Goal: Task Accomplishment & Management: Use online tool/utility

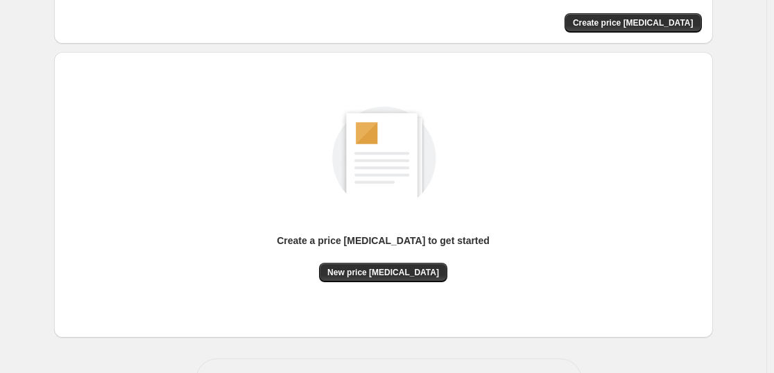
scroll to position [146, 0]
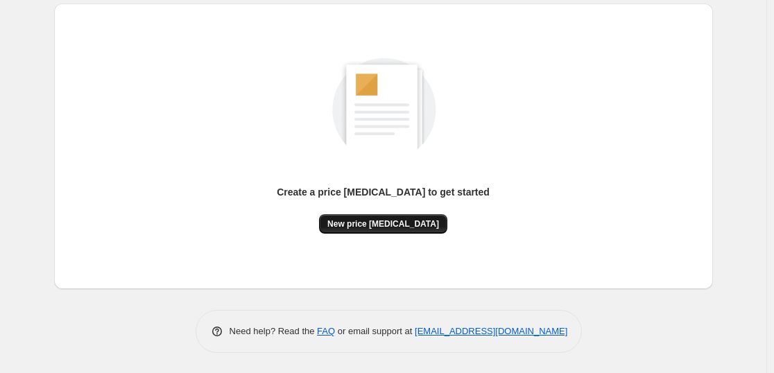
click at [420, 225] on span "New price [MEDICAL_DATA]" at bounding box center [383, 223] width 112 height 11
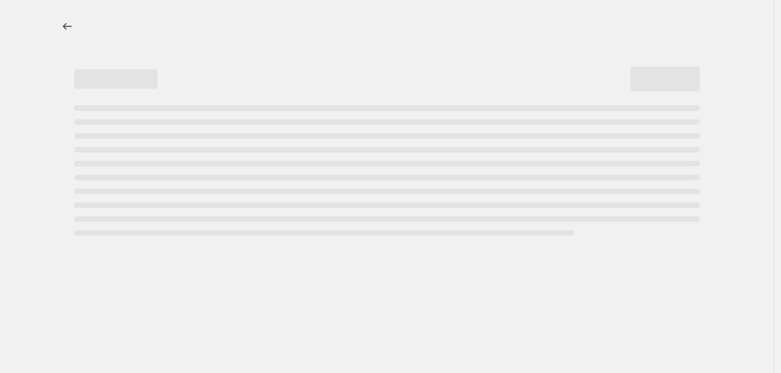
select select "percentage"
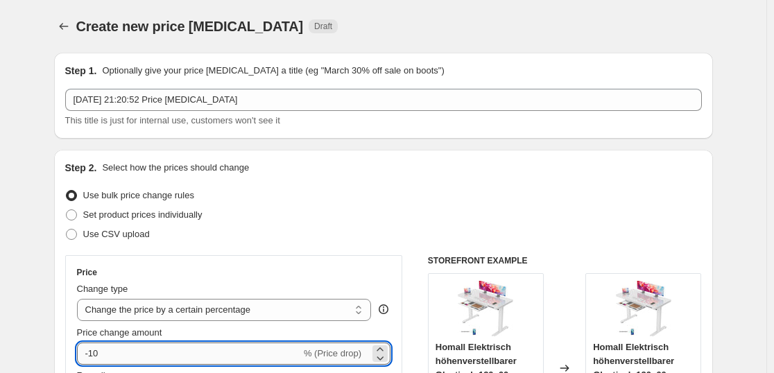
click at [119, 361] on input "-10" at bounding box center [189, 354] width 224 height 22
type input "-1"
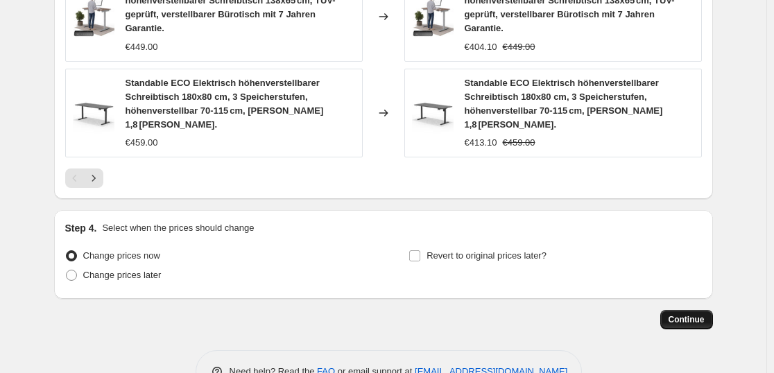
type input "-35"
click at [705, 310] on button "Continue" at bounding box center [686, 319] width 53 height 19
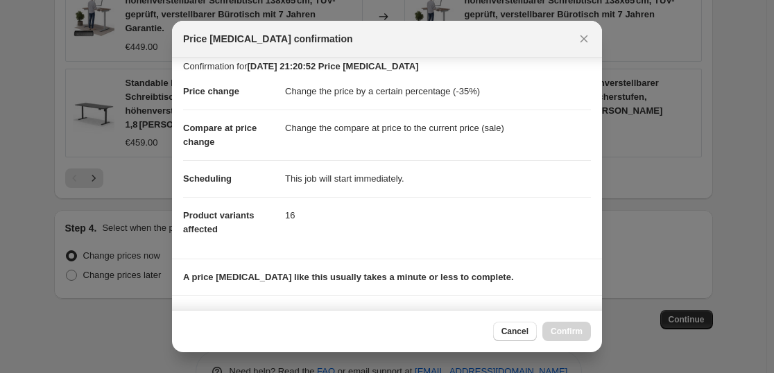
scroll to position [211, 0]
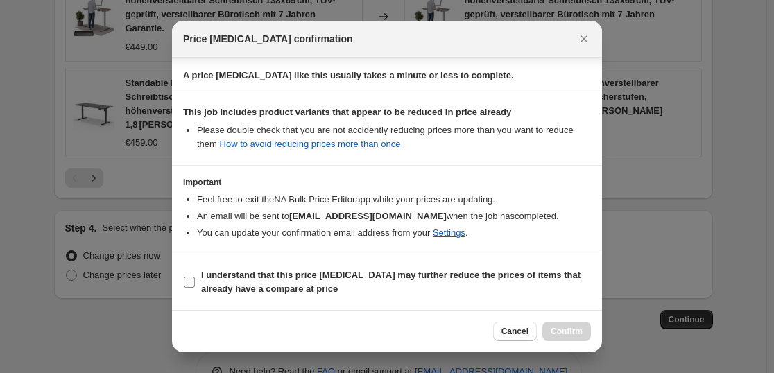
click at [377, 284] on span "I understand that this price change job may further reduce the prices of items …" at bounding box center [396, 282] width 390 height 28
click at [195, 284] on input "I understand that this price change job may further reduce the prices of items …" at bounding box center [189, 282] width 11 height 11
click at [377, 284] on span "I understand that this price change job may further reduce the prices of items …" at bounding box center [396, 282] width 390 height 28
click at [195, 284] on input "I understand that this price change job may further reduce the prices of items …" at bounding box center [189, 282] width 11 height 11
click at [377, 284] on span "I understand that this price change job may further reduce the prices of items …" at bounding box center [396, 282] width 390 height 28
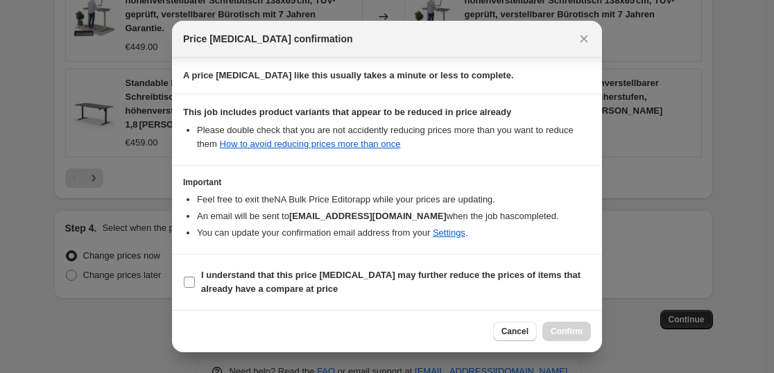
click at [195, 284] on input "I understand that this price change job may further reduce the prices of items …" at bounding box center [189, 282] width 11 height 11
checkbox input "true"
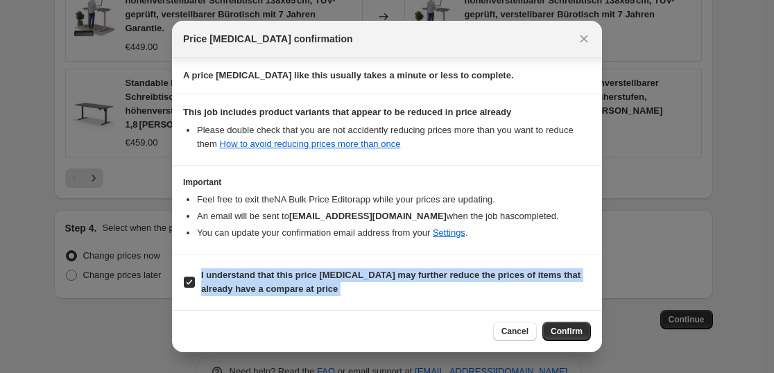
click at [560, 329] on span "Confirm" at bounding box center [567, 331] width 32 height 11
click at [559, 329] on div "Cancel Confirm" at bounding box center [542, 331] width 98 height 19
click at [557, 329] on div "Cancel Confirm" at bounding box center [542, 331] width 98 height 19
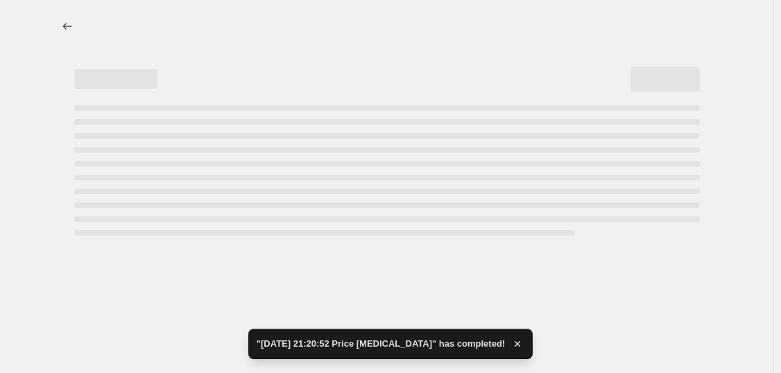
select select "percentage"
